Goal: Task Accomplishment & Management: Manage account settings

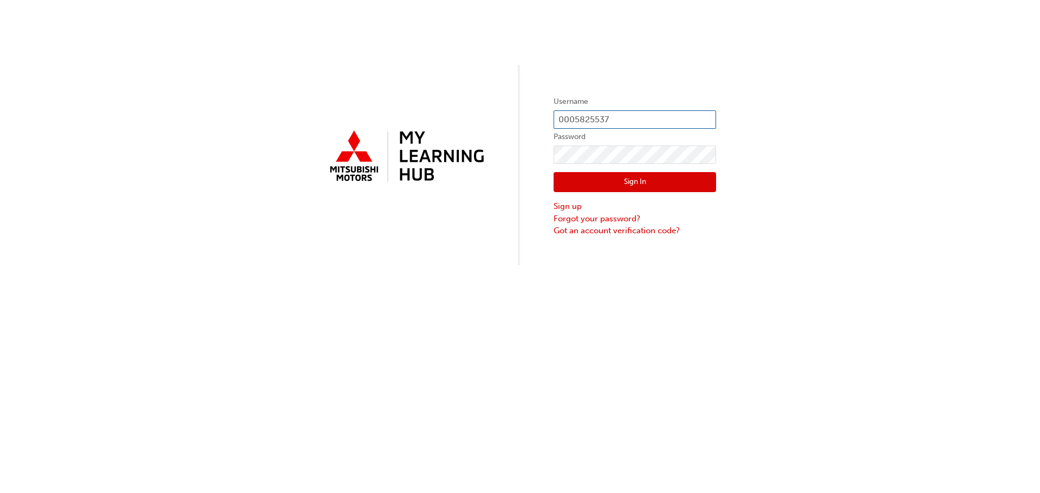
click at [627, 127] on input "0005825537" at bounding box center [635, 120] width 163 height 18
type input "0"
paste input "5576767"
click at [639, 122] on input "0005576767" at bounding box center [635, 120] width 163 height 18
click at [640, 116] on input "0005576767" at bounding box center [635, 120] width 163 height 18
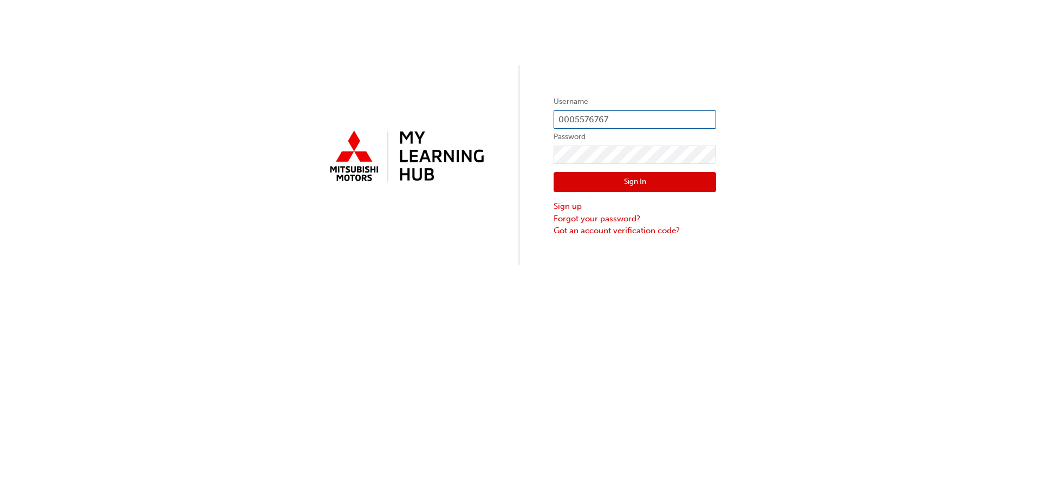
type input "0005576767"
click at [593, 180] on button "Sign In" at bounding box center [635, 182] width 163 height 21
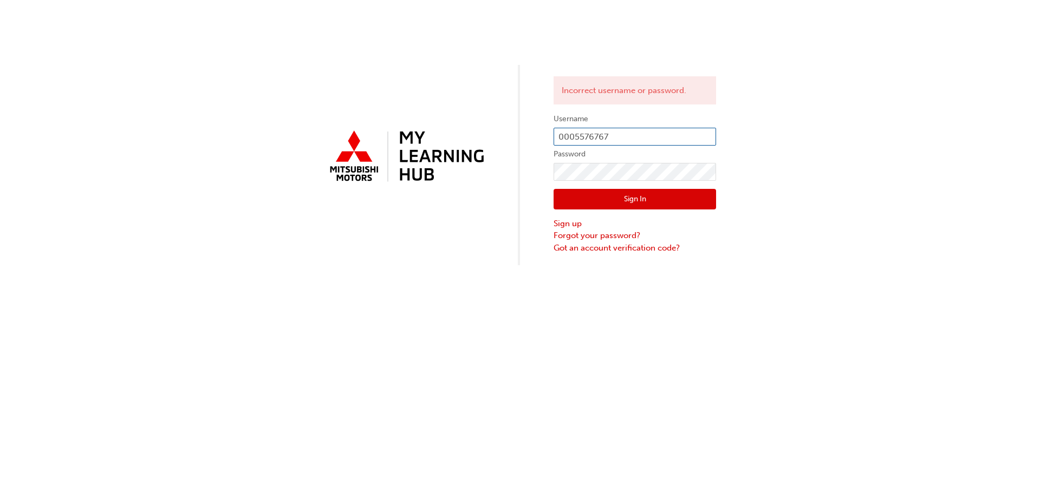
click at [649, 140] on input "0005576767" at bounding box center [635, 137] width 163 height 18
drag, startPoint x: 328, startPoint y: 328, endPoint x: 361, endPoint y: 304, distance: 41.1
click at [328, 328] on div "Incorrect username or password. Username 0005576767 Password Sign In Sign up Fo…" at bounding box center [520, 246] width 1040 height 493
click at [400, 353] on div "Incorrect username or password. Username 0005576767 Password Sign In Sign up Fo…" at bounding box center [520, 246] width 1040 height 493
click at [627, 199] on button "Sign In" at bounding box center [635, 199] width 163 height 21
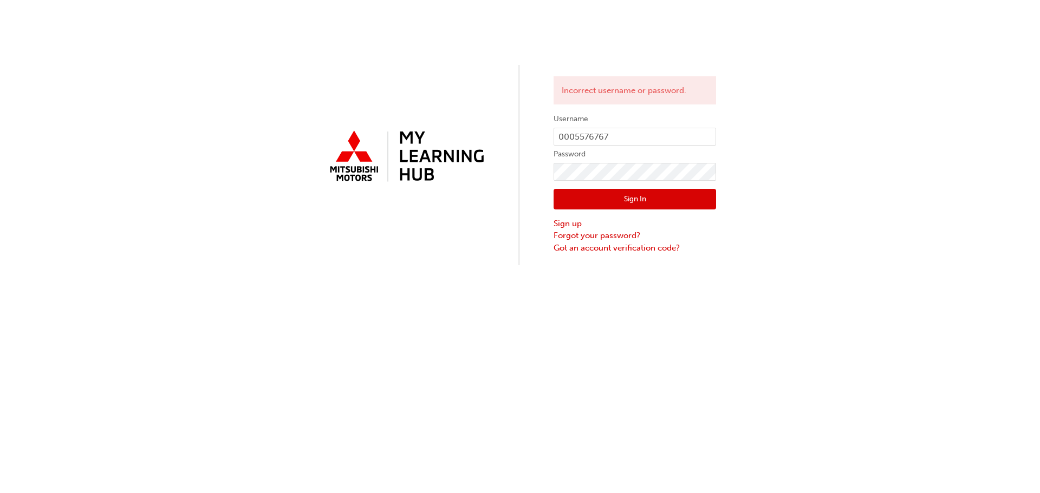
click at [264, 341] on div "Incorrect username or password. Username 0005576767 Password Sign In Sign up Fo…" at bounding box center [520, 246] width 1040 height 493
